Goal: Information Seeking & Learning: Learn about a topic

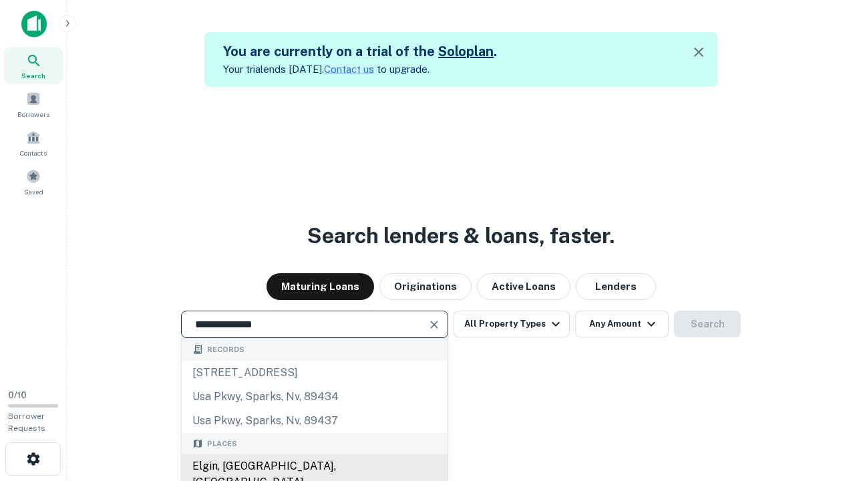
click at [314, 466] on div "Elgin, [GEOGRAPHIC_DATA], [GEOGRAPHIC_DATA]" at bounding box center [315, 474] width 266 height 40
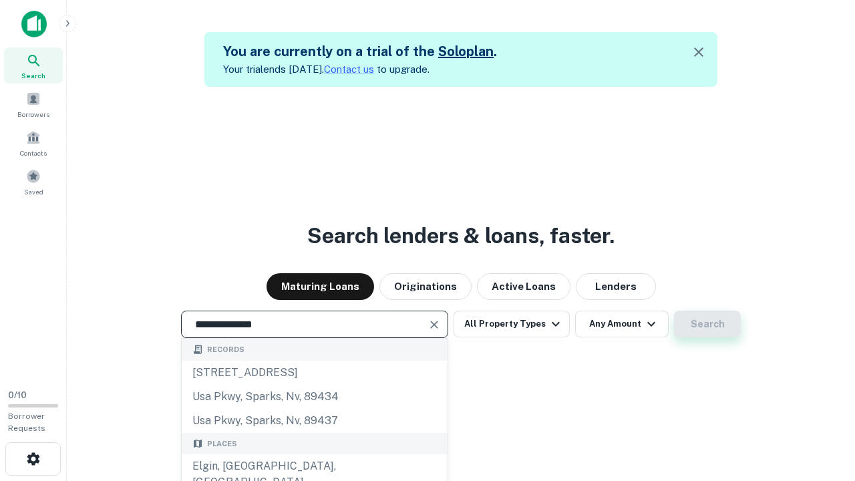
type input "**********"
click at [708, 324] on button "Search" at bounding box center [707, 324] width 67 height 27
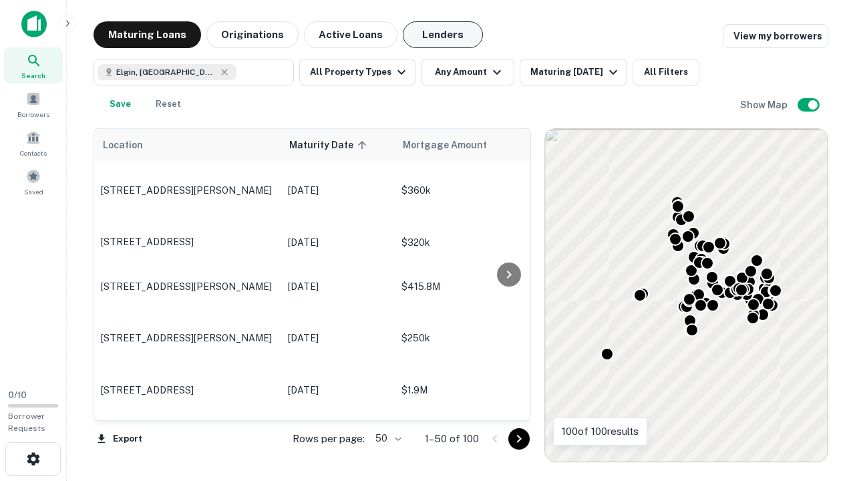
click at [443, 35] on button "Lenders" at bounding box center [443, 34] width 80 height 27
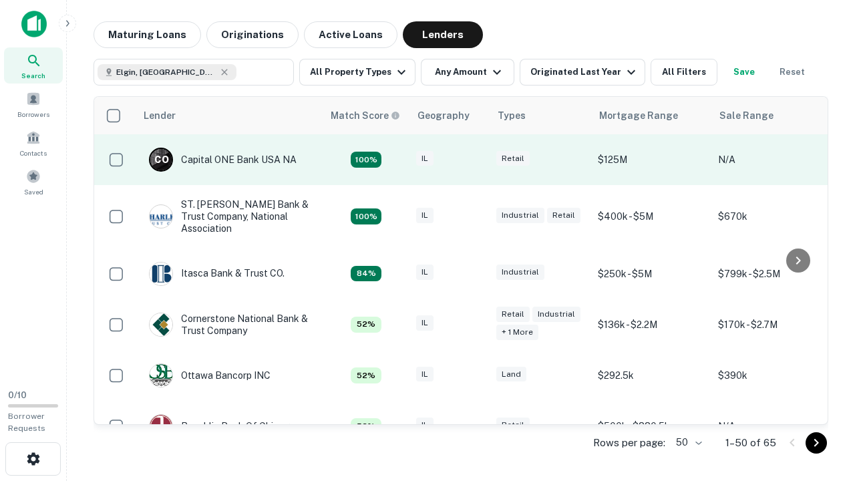
click at [474, 160] on div "IL" at bounding box center [449, 160] width 67 height 18
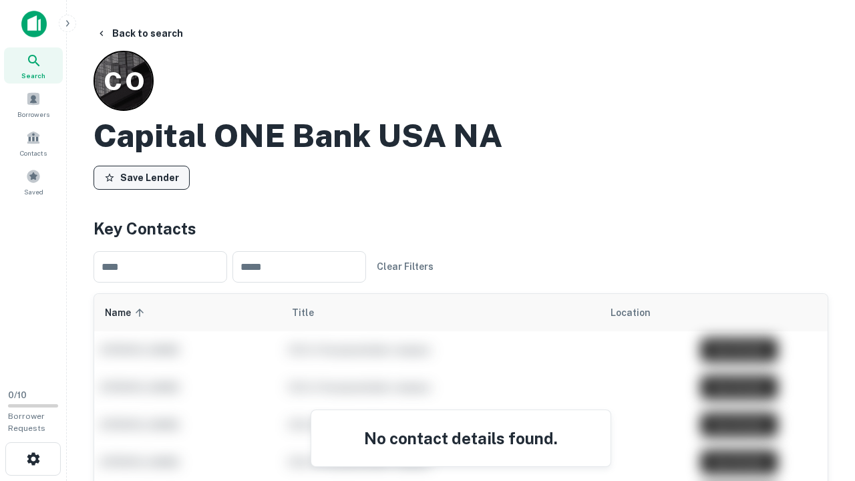
click at [142, 177] on button "Save Lender" at bounding box center [142, 178] width 96 height 24
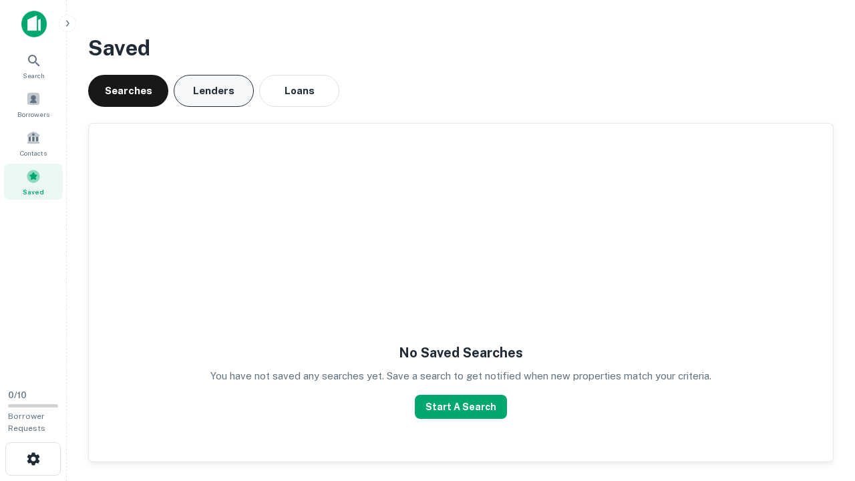
click at [214, 91] on button "Lenders" at bounding box center [214, 91] width 80 height 32
